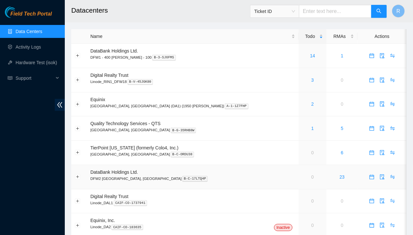
click at [103, 174] on span "DataBank Holdings Ltd." at bounding box center [114, 171] width 48 height 5
click at [26, 47] on link "Activity Logs" at bounding box center [29, 46] width 26 height 5
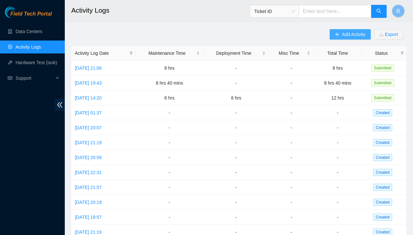
click at [338, 35] on icon "plus" at bounding box center [337, 34] width 5 height 5
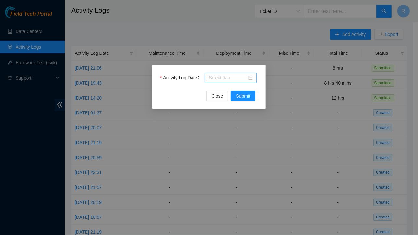
click at [249, 78] on div at bounding box center [230, 77] width 44 height 7
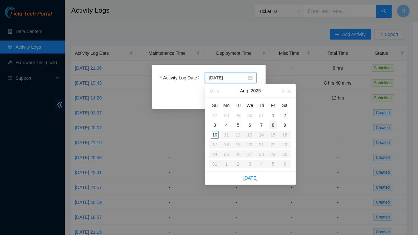
type input "[DATE]"
click at [273, 125] on div "8" at bounding box center [273, 125] width 8 height 8
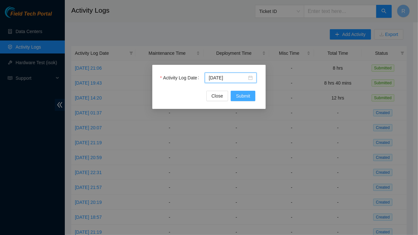
click at [241, 94] on span "Submit" at bounding box center [243, 95] width 14 height 7
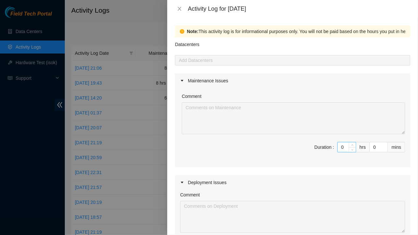
click at [340, 148] on input "0" at bounding box center [346, 147] width 18 height 10
type input "9"
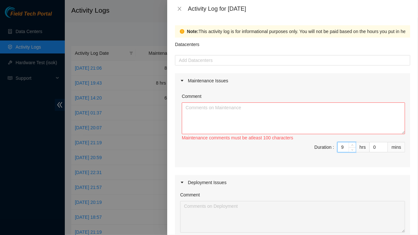
type input "9"
click at [217, 113] on textarea "Comment" at bounding box center [293, 118] width 223 height 32
paste textarea "[PERSON_NAME] [DATE] 12:10 PM • Working on a DP. I have a dell server that’s fa…"
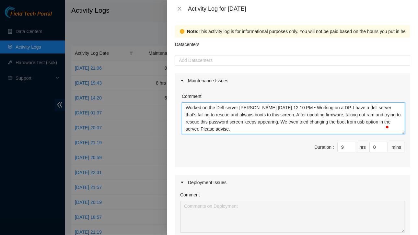
scroll to position [12, 0]
paste textarea "[PERSON_NAME] [DATE] 5:27 PM • [PERSON_NAME], Here is an Update for DP77376. We…"
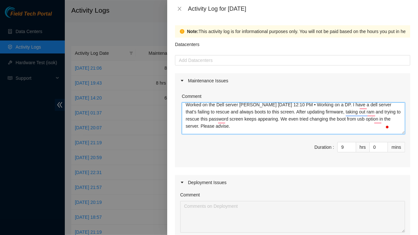
scroll to position [0, 0]
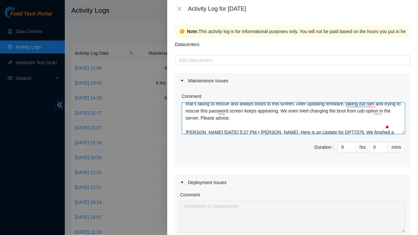
click at [254, 117] on textarea "Worked on the Dell server [PERSON_NAME] [DATE] 12:10 PM • Working on a DP. I ha…" at bounding box center [293, 118] width 223 height 32
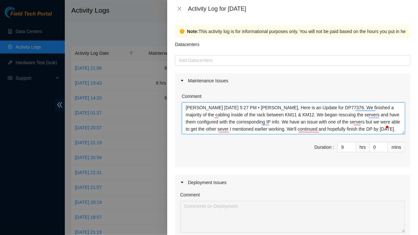
click at [302, 108] on textarea "Worked on the Dell server [PERSON_NAME] [DATE] 12:10 PM • Working on a DP. I ha…" at bounding box center [293, 118] width 223 height 32
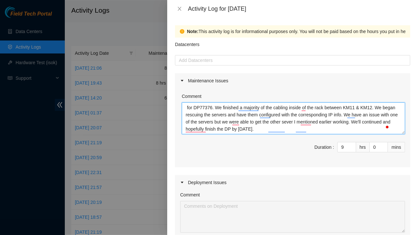
click at [309, 130] on textarea "Worked on the Dell server [PERSON_NAME] [DATE] 12:10 PM • Working on a DP. I ha…" at bounding box center [293, 118] width 223 height 32
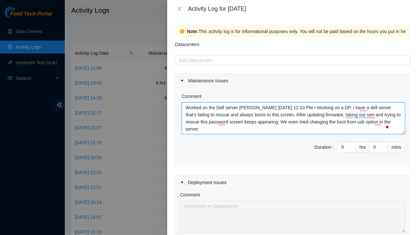
drag, startPoint x: 238, startPoint y: 105, endPoint x: 265, endPoint y: 106, distance: 27.2
click at [265, 106] on textarea "Worked on the Dell server [PERSON_NAME] [DATE] 12:10 PM • Working on a DP. I ha…" at bounding box center [293, 118] width 223 height 32
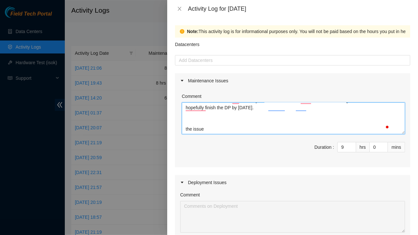
click at [214, 128] on textarea "Worked on the Dell server [PERSON_NAME] [DATE] 12:10 PM • Working on a DP. I ha…" at bounding box center [293, 118] width 223 height 32
paste textarea "[PERSON_NAME]"
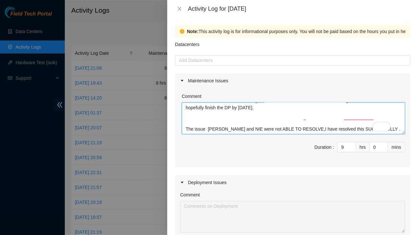
type textarea "Worked on the Dell server [PERSON_NAME] [DATE] 12:10 PM • Working on a DP. I ha…"
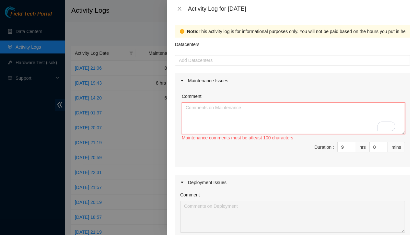
scroll to position [67, 0]
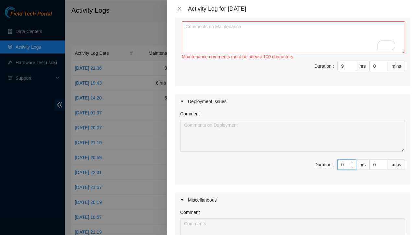
click at [340, 165] on input "0" at bounding box center [346, 165] width 18 height 10
type input "9"
type input "18"
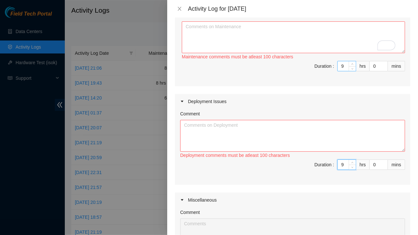
type input "9"
click at [339, 64] on input "9" at bounding box center [346, 66] width 18 height 10
type input "9"
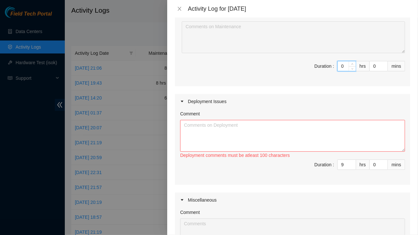
type input "0"
click at [243, 136] on textarea "Comment" at bounding box center [292, 136] width 225 height 32
paste textarea "Worked on the Dell server [PERSON_NAME] [DATE] 12:10 PM • Working on a DP. I ha…"
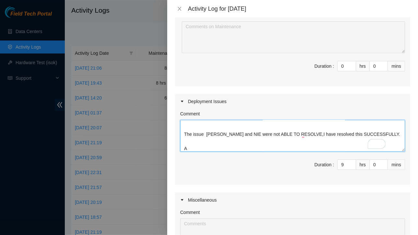
scroll to position [69, 0]
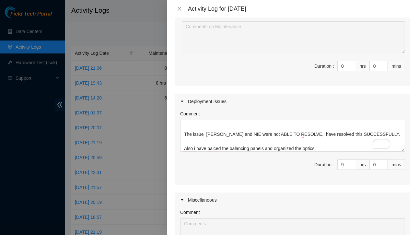
click at [212, 165] on span "Duration : 9 hrs 0 mins" at bounding box center [292, 168] width 225 height 18
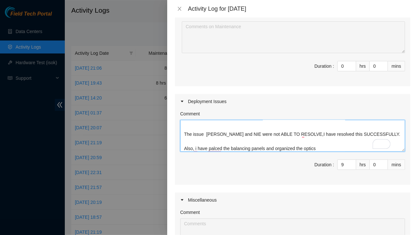
click at [275, 143] on textarea "Worked on the Dell server [PERSON_NAME] [DATE] 12:10 PM • Working on a DP. I ha…" at bounding box center [292, 136] width 225 height 32
type textarea "Worked on the Dell server [PERSON_NAME] [DATE] 12:10 PM • Working on a DP. I ha…"
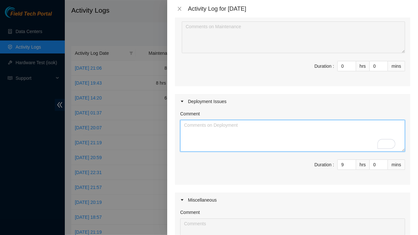
scroll to position [0, 0]
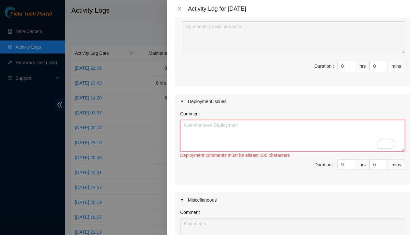
paste textarea "Date: [DATE] Technician: [Your Name] Task Duration: 9 Hours Task Reference: DP7…"
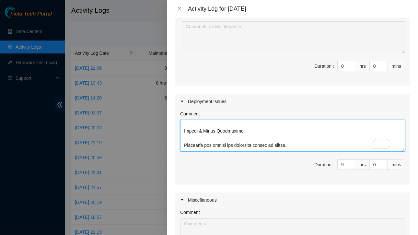
scroll to position [186, 0]
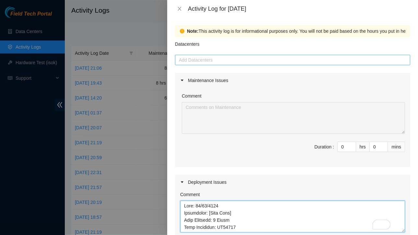
click at [220, 61] on div at bounding box center [292, 60] width 232 height 8
type textarea "Date: [DATE] Technician: [Your Name] Task Duration: 9 Hours Task Reference: DP7…"
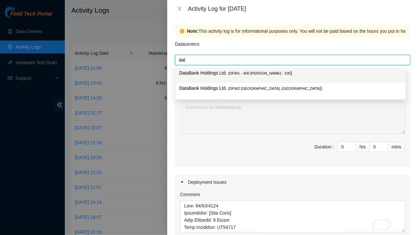
type input "data"
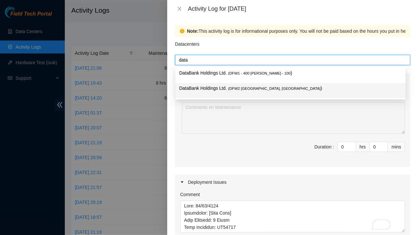
click at [221, 90] on p "DataBank Holdings Ltd. ( DFW2 [GEOGRAPHIC_DATA], [GEOGRAPHIC_DATA] )" at bounding box center [290, 87] width 222 height 7
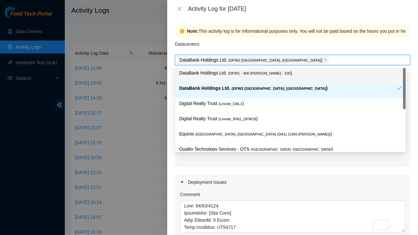
click at [309, 49] on div "Datacenters" at bounding box center [292, 45] width 235 height 17
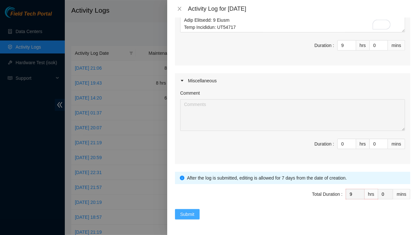
click at [181, 214] on button "Submit" at bounding box center [187, 214] width 25 height 10
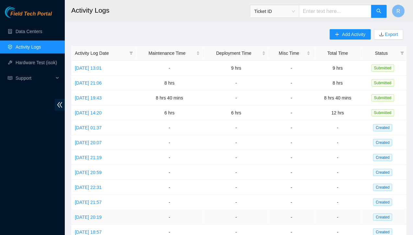
click at [181, 214] on td "-" at bounding box center [169, 216] width 68 height 15
click at [345, 34] on span "Add Activity" at bounding box center [353, 34] width 23 height 7
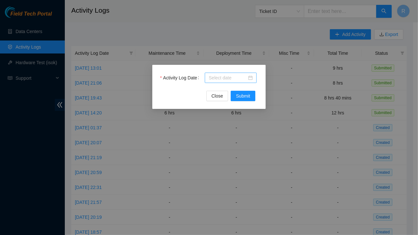
click at [249, 77] on div at bounding box center [230, 77] width 44 height 7
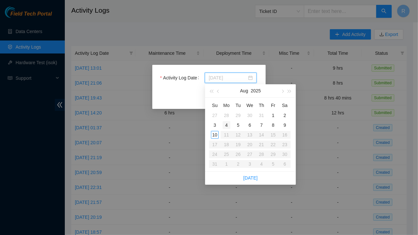
type input "[DATE]"
click at [226, 126] on div "4" at bounding box center [226, 125] width 8 height 8
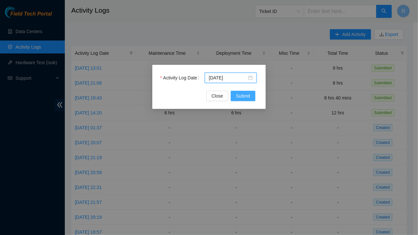
click at [245, 98] on span "Submit" at bounding box center [243, 95] width 14 height 7
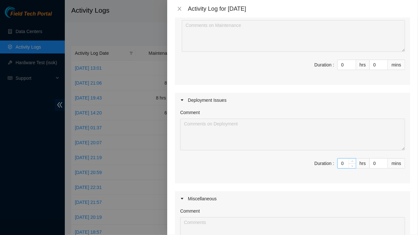
click at [340, 162] on input "0" at bounding box center [346, 163] width 18 height 10
type input "2"
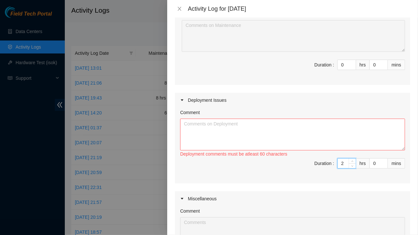
type input "2"
click at [293, 153] on div "Deployment comments must be atleast 60 characters" at bounding box center [292, 153] width 225 height 7
click at [252, 137] on textarea "Comment" at bounding box center [292, 134] width 225 height 32
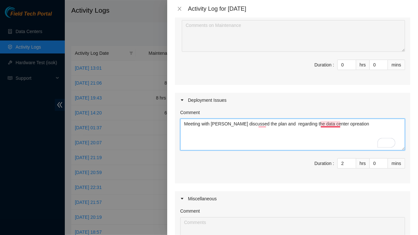
drag, startPoint x: 334, startPoint y: 125, endPoint x: 341, endPoint y: 139, distance: 15.9
click at [341, 139] on textarea "Meeting with [PERSON_NAME] discussed the plan and regarding the data center opr…" at bounding box center [292, 134] width 225 height 32
type textarea "Meeting with [PERSON_NAME] discussed the plan and regarding the data center opr…"
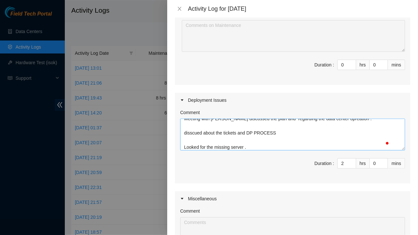
scroll to position [12, 0]
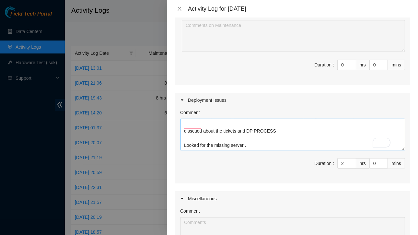
click at [249, 139] on textarea "Meeting with Ken discussed the plan and regarding the data center opreation . d…" at bounding box center [292, 134] width 225 height 32
click at [328, 139] on textarea "Meeting with Ken discussed the plan and regarding the data center opreation . d…" at bounding box center [292, 134] width 225 height 32
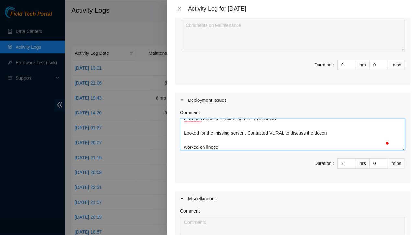
paste textarea "You 8/7/2025 9:58 AM • Good morning! Reyner, Ticket #B-W-13HWUBR Is safe to pro…"
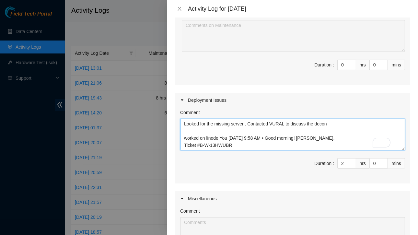
click at [299, 133] on textarea "Meeting with Ken discussed the plan and regarding the data center opreation . d…" at bounding box center [292, 134] width 225 height 32
click at [255, 134] on textarea "Meeting with Ken discussed the plan and regarding the data center opreation . d…" at bounding box center [292, 134] width 225 height 32
click at [183, 122] on textarea "Meeting with Ken discussed the plan regarding the data center operation. discus…" at bounding box center [292, 134] width 225 height 32
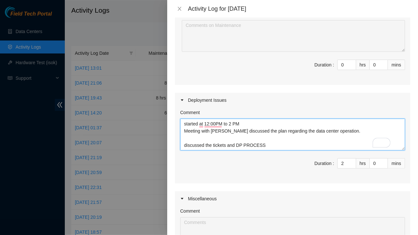
scroll to position [37, 0]
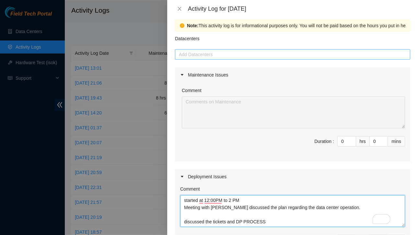
click at [212, 56] on div at bounding box center [292, 54] width 232 height 8
type textarea "started at 12:00PM to 2 PM Meeting with Ken discussed the plan regarding the da…"
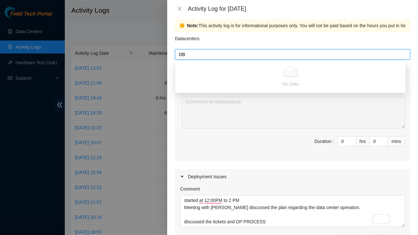
type input "D"
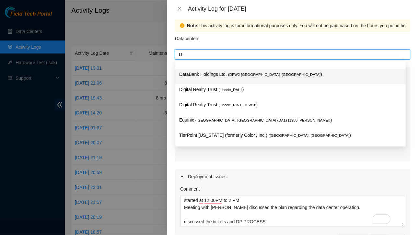
click at [220, 74] on p "DataBank Holdings Ltd. ( DFW2 [GEOGRAPHIC_DATA], [GEOGRAPHIC_DATA] )" at bounding box center [290, 74] width 222 height 7
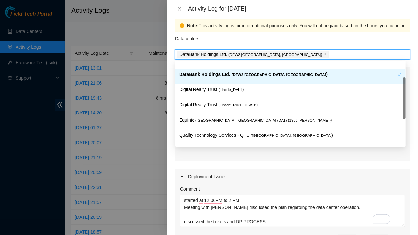
click at [286, 38] on div "Datacenters" at bounding box center [292, 40] width 235 height 17
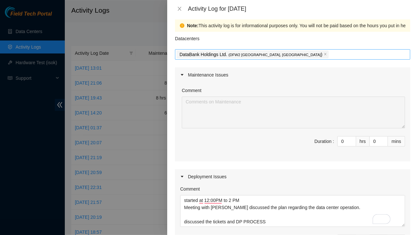
click at [293, 53] on div "DataBank Holdings Ltd. ( DFW2 [GEOGRAPHIC_DATA], [GEOGRAPHIC_DATA] )" at bounding box center [292, 54] width 232 height 9
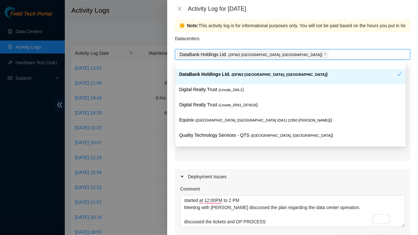
click at [290, 40] on div "Datacenters" at bounding box center [292, 40] width 235 height 17
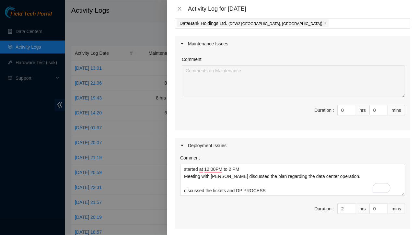
scroll to position [72, 0]
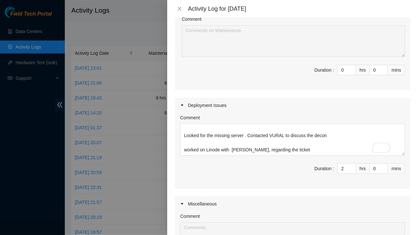
click at [161, 200] on div at bounding box center [209, 117] width 418 height 235
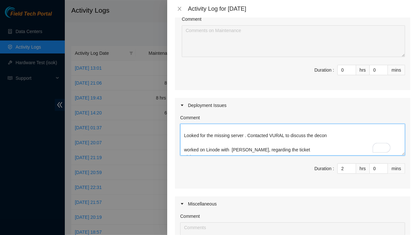
click at [330, 135] on textarea "started at 12:00PM to 2 PM Meeting with Ken discussed the plan regarding the da…" at bounding box center [292, 140] width 225 height 32
paste textarea "DBR - Please Trace | DWDM-DFW21: Migrate circuits from Linode DWDM system to DW…"
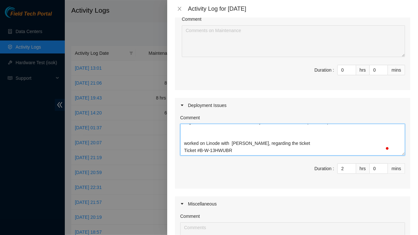
scroll to position [59, 0]
click at [187, 136] on textarea "started at 12:00PM to 2 PM Meeting with Ken discussed the plan regarding the da…" at bounding box center [292, 140] width 225 height 32
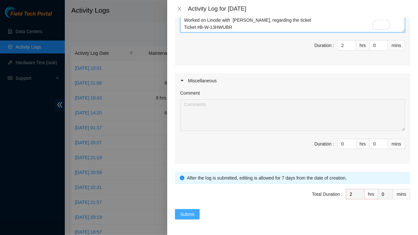
type textarea "started at 12:00PM to 2 PM Meeting with Ken discussed the plan regarding the da…"
click at [187, 210] on span "Submit" at bounding box center [187, 213] width 14 height 7
